Goal: Find specific page/section: Find specific page/section

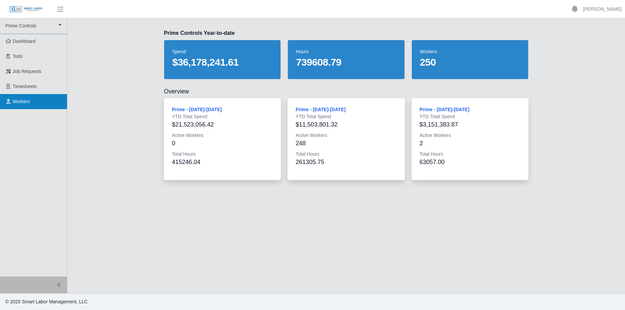
click at [20, 101] on span "Workers" at bounding box center [21, 101] width 17 height 5
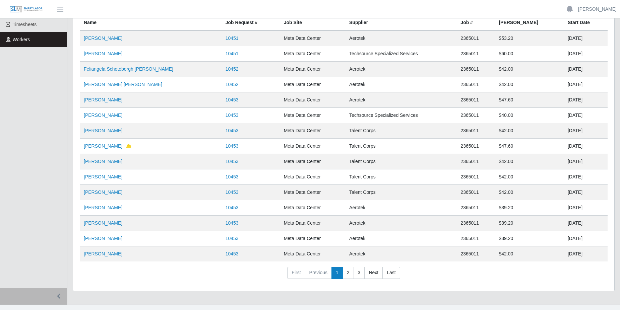
scroll to position [73, 0]
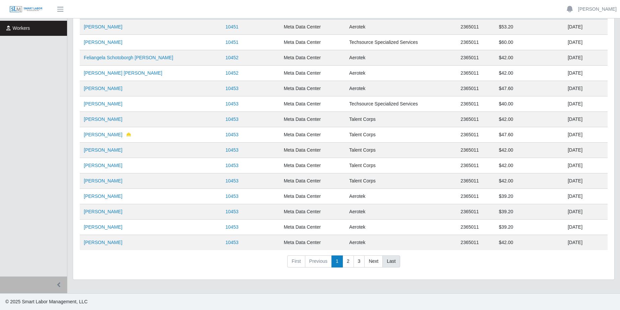
click at [390, 259] on link "Last" at bounding box center [390, 262] width 17 height 12
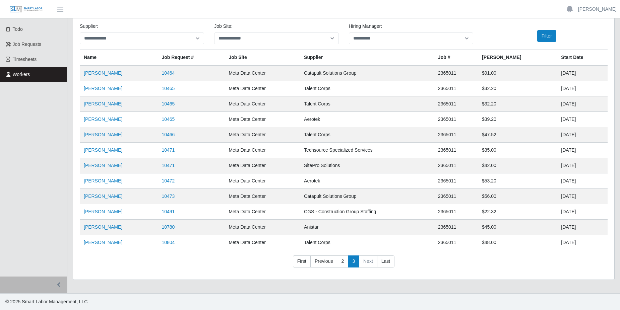
scroll to position [27, 0]
click at [31, 191] on ul "Prime Controls Prime Controls Dashboard Todo Job Requests Timesheets Workers" at bounding box center [33, 134] width 67 height 286
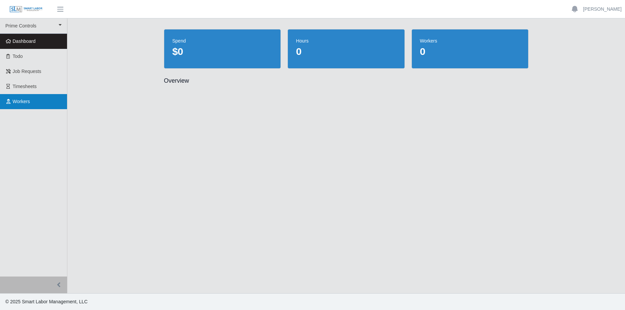
click at [23, 103] on span "Workers" at bounding box center [21, 101] width 17 height 5
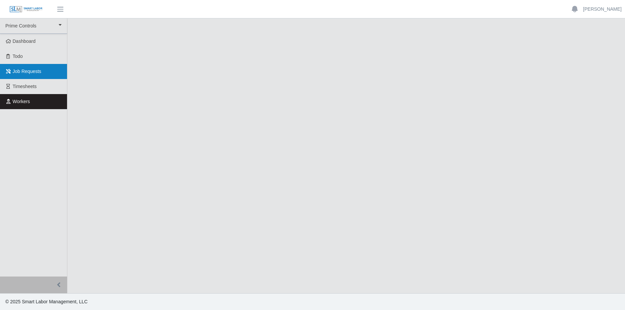
click at [24, 70] on span "Job Requests" at bounding box center [27, 71] width 29 height 5
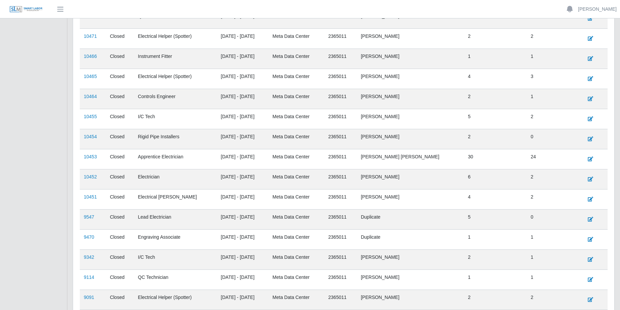
scroll to position [201, 0]
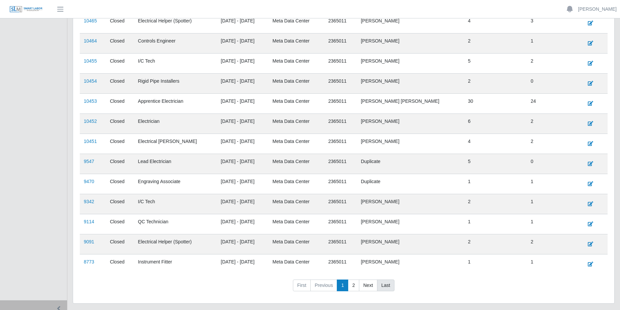
click at [385, 288] on link "Last" at bounding box center [385, 286] width 17 height 12
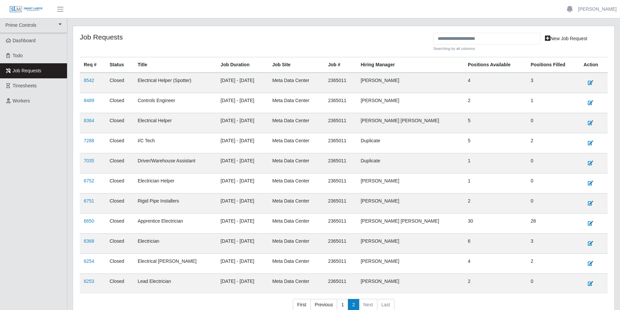
scroll to position [0, 0]
click at [343, 307] on link "1" at bounding box center [342, 306] width 11 height 12
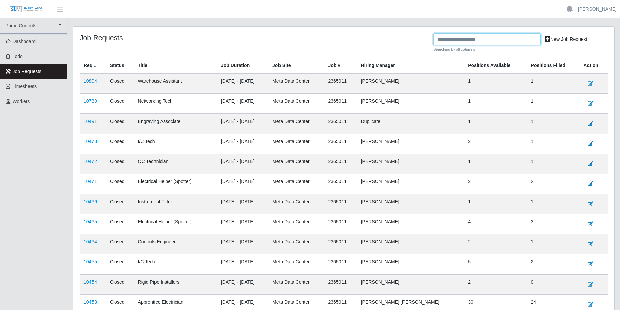
click at [468, 39] on input "text" at bounding box center [486, 40] width 107 height 12
type input "*******"
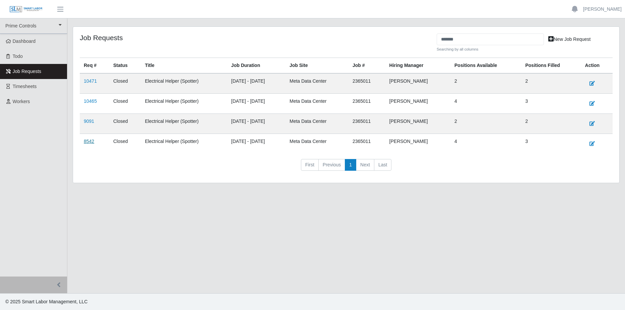
click at [89, 142] on link "8542" at bounding box center [89, 141] width 10 height 5
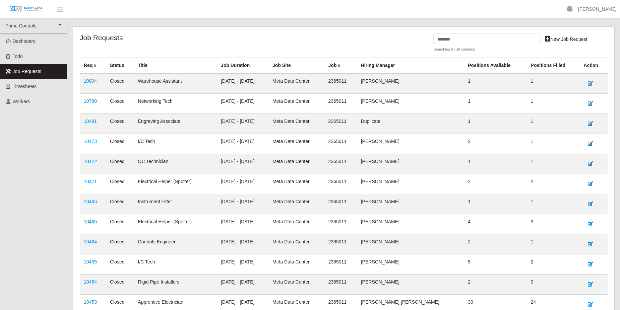
click at [91, 222] on link "10465" at bounding box center [90, 221] width 13 height 5
click at [90, 179] on link "10471" at bounding box center [90, 181] width 13 height 5
click at [248, 47] on div "Job Requests" at bounding box center [254, 46] width 359 height 24
click at [26, 103] on span "Workers" at bounding box center [21, 101] width 17 height 5
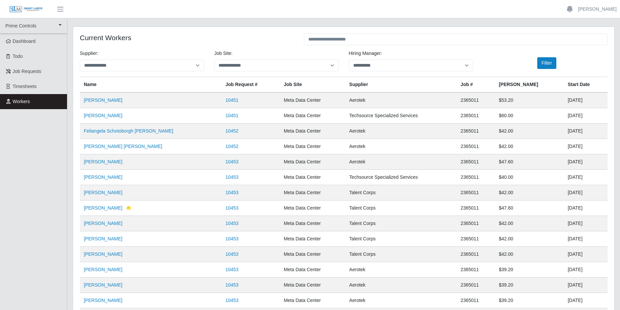
scroll to position [34, 0]
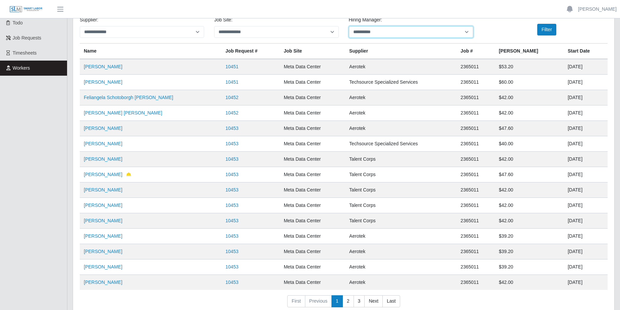
click at [373, 34] on select "**********" at bounding box center [411, 32] width 124 height 12
click at [498, 33] on div "**********" at bounding box center [344, 29] width 538 height 27
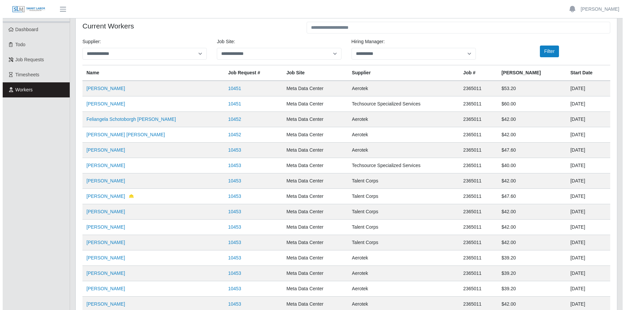
scroll to position [0, 0]
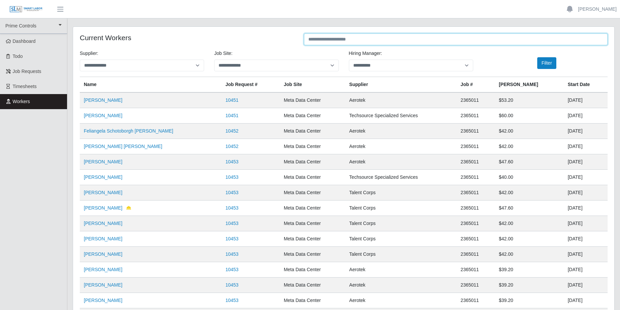
click at [318, 37] on input "text" at bounding box center [456, 40] width 304 height 12
type input "*******"
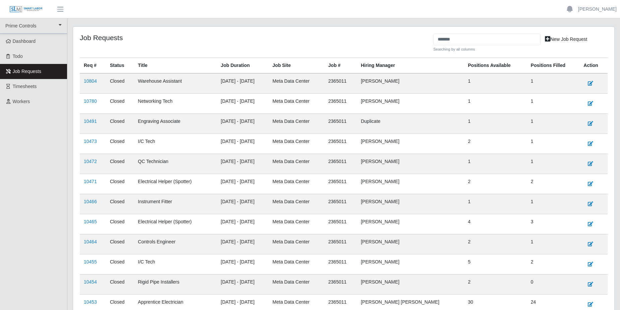
click at [178, 42] on div "Job Requests" at bounding box center [254, 46] width 359 height 24
click at [180, 45] on div "Job Requests" at bounding box center [254, 46] width 359 height 24
